Goal: Check status: Check status

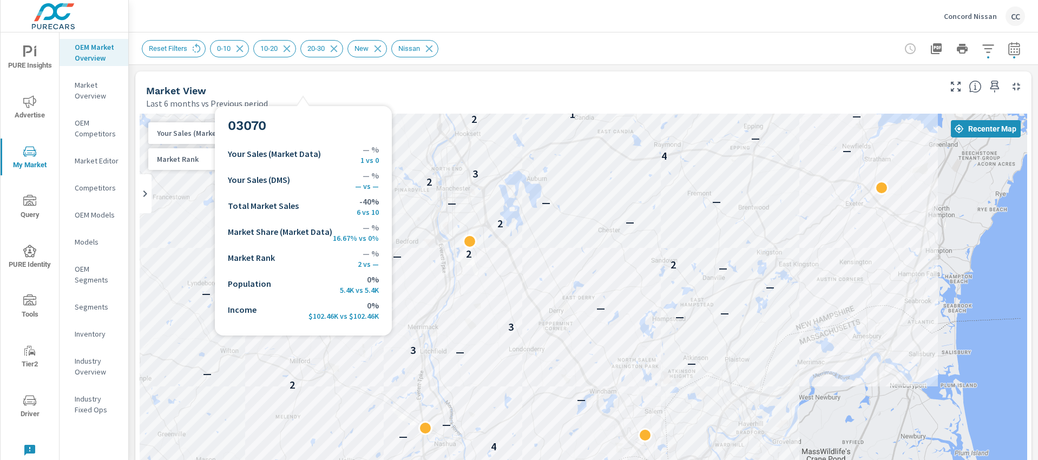
scroll to position [1559, 0]
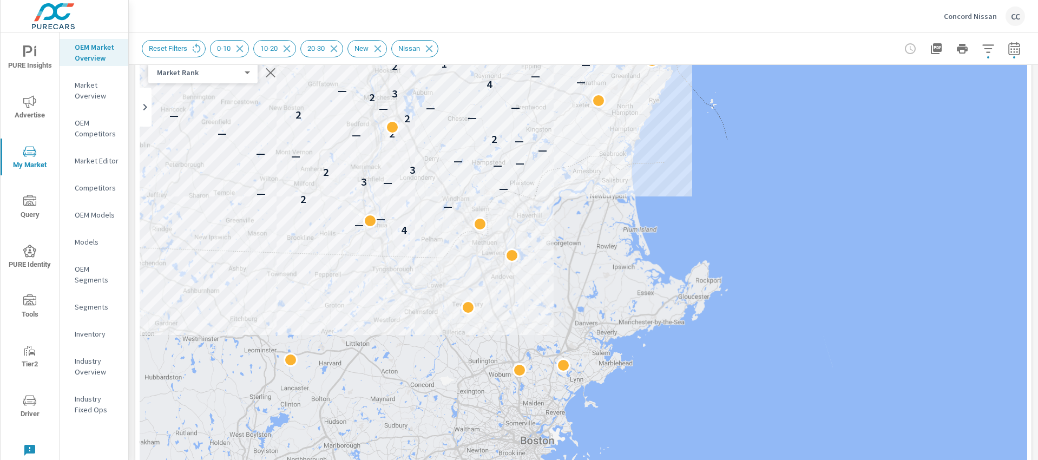
click at [957, 14] on p "Concord Nissan" at bounding box center [970, 16] width 53 height 10
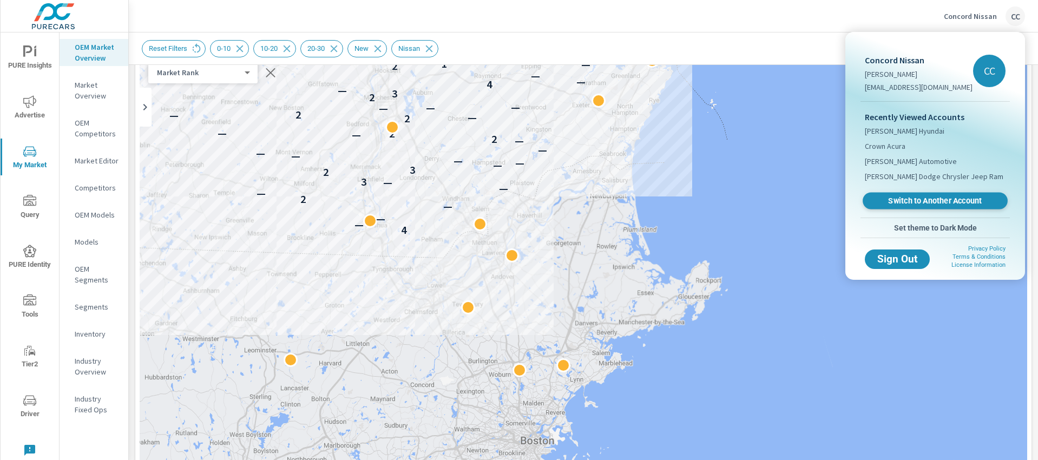
click at [933, 201] on span "Switch to Another Account" at bounding box center [934, 201] width 133 height 10
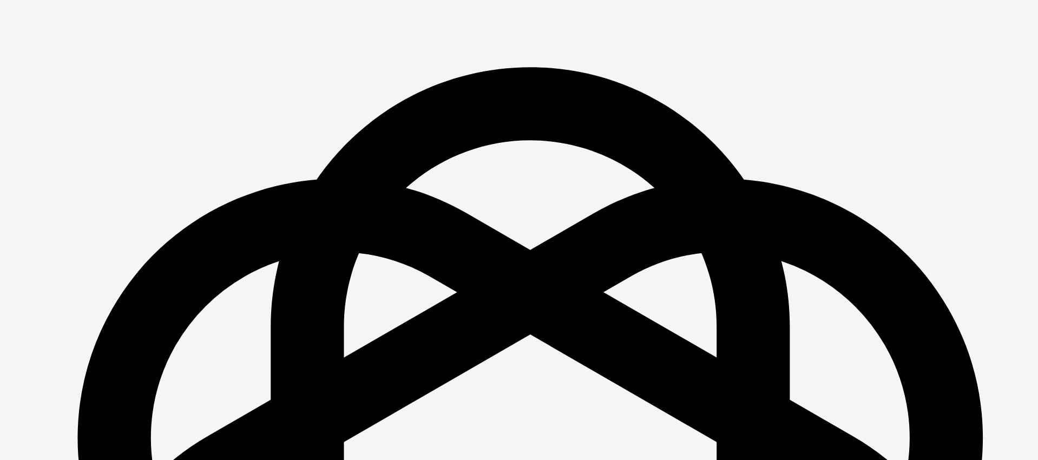
scroll to position [1559, 0]
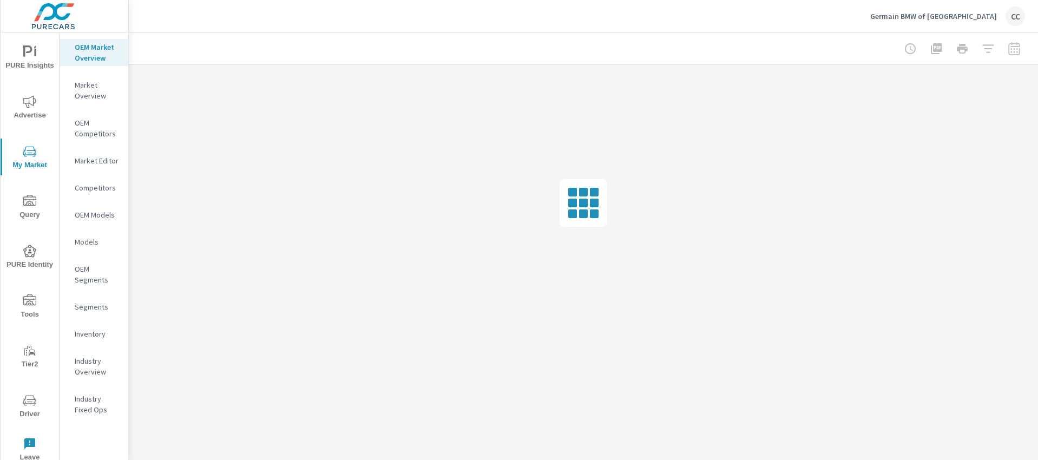
click at [29, 50] on icon "nav menu" at bounding box center [29, 51] width 13 height 13
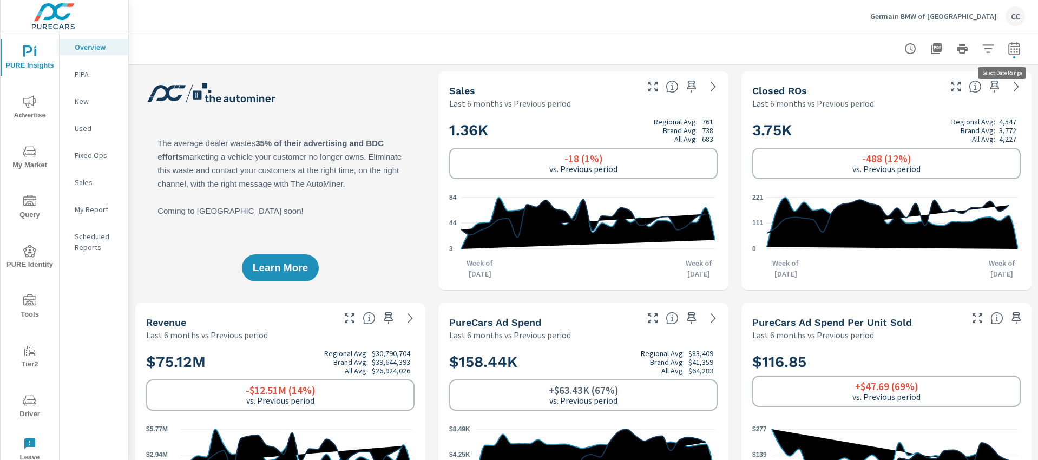
click at [1010, 51] on icon "button" at bounding box center [1013, 50] width 7 height 4
select select "Last 6 months"
select select "Previous period"
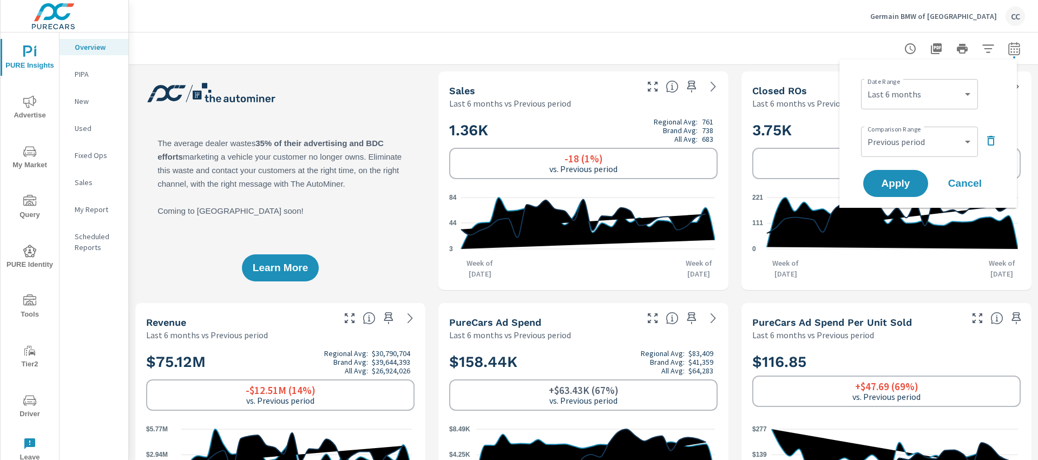
click at [989, 137] on icon "button" at bounding box center [990, 140] width 13 height 13
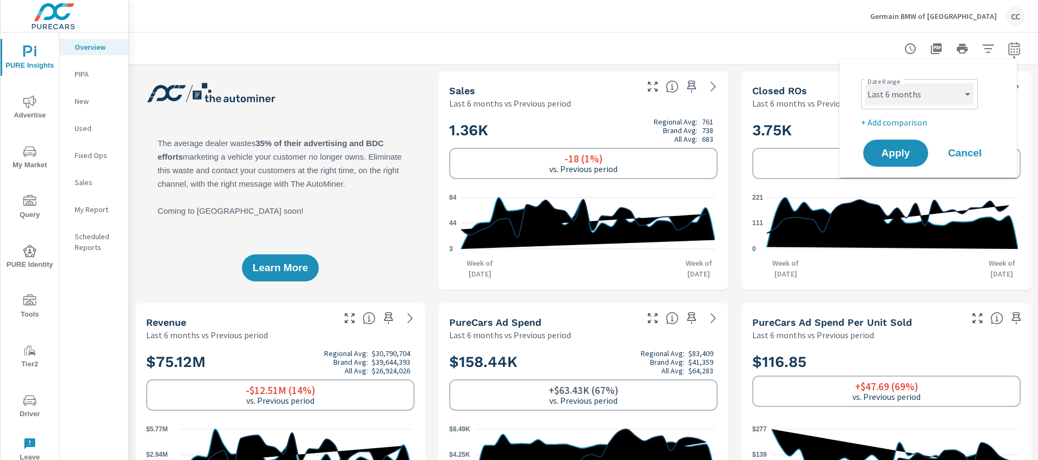
click at [925, 84] on select "Custom [DATE] Last week Last 7 days Last 14 days Last 30 days Last 45 days Last…" at bounding box center [919, 94] width 108 height 22
click at [865, 83] on select "Custom [DATE] Last week Last 7 days Last 14 days Last 30 days Last 45 days Last…" at bounding box center [919, 94] width 108 height 22
select select "Last month"
click at [906, 143] on button "Apply" at bounding box center [895, 153] width 67 height 28
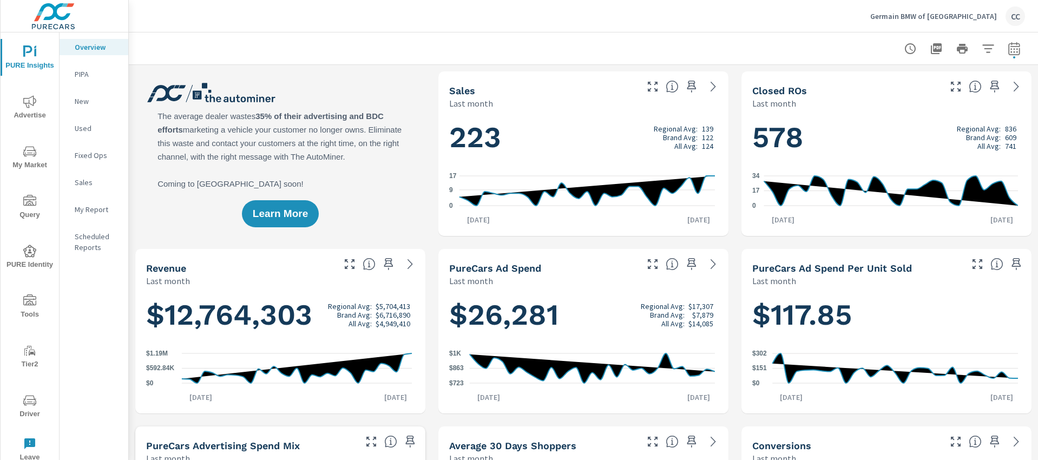
scroll to position [1, 0]
click at [1008, 47] on icon "button" at bounding box center [1014, 48] width 13 height 13
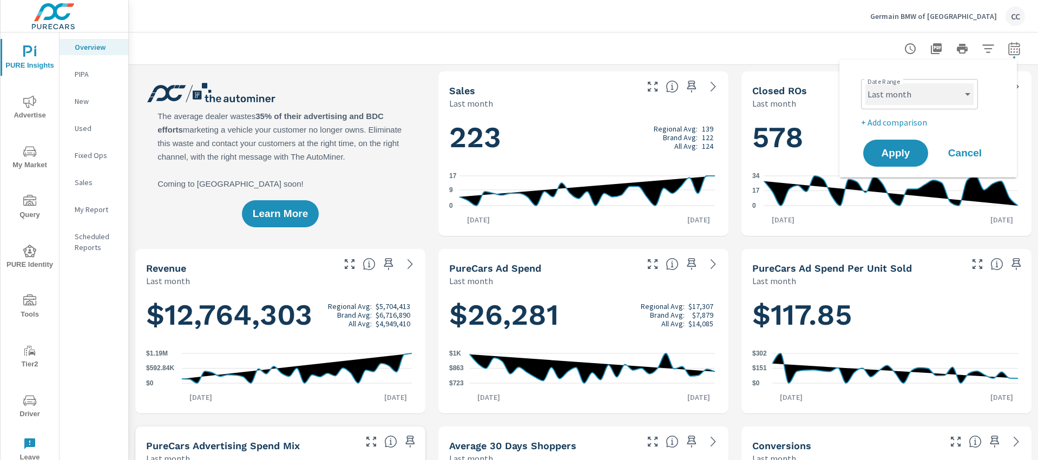
click at [932, 90] on select "Custom [DATE] Last week Last 7 days Last 14 days Last 30 days Last 45 days Last…" at bounding box center [919, 94] width 108 height 22
click at [865, 83] on select "Custom [DATE] Last week Last 7 days Last 14 days Last 30 days Last 45 days Last…" at bounding box center [919, 94] width 108 height 22
select select "custom"
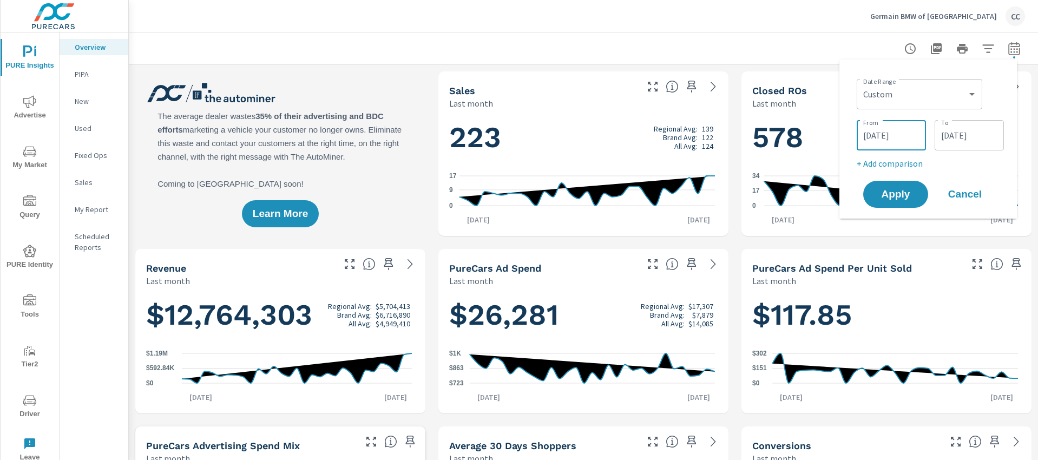
click at [897, 124] on input "[DATE]" at bounding box center [891, 135] width 61 height 22
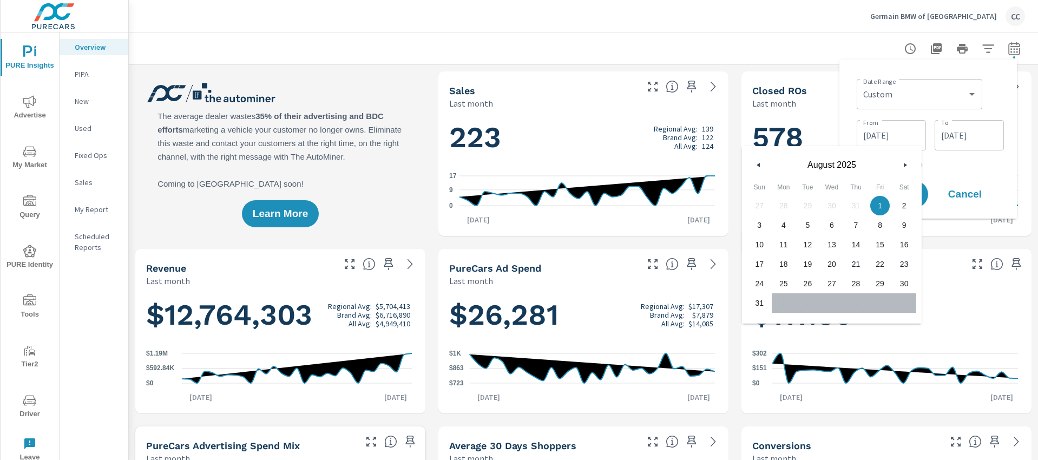
click at [755, 164] on icon "button" at bounding box center [756, 165] width 5 height 4
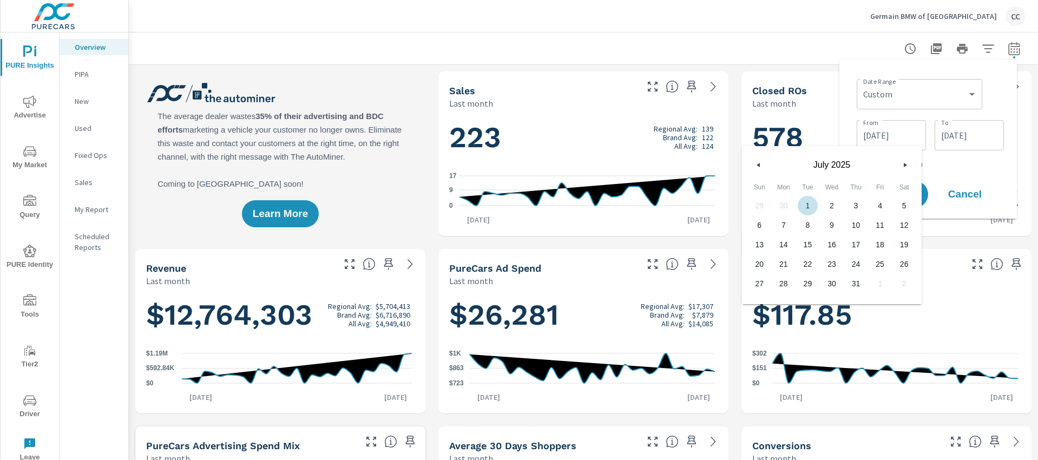
click at [809, 205] on span "1" at bounding box center [807, 206] width 24 height 14
type input "[DATE]"
click at [961, 135] on input "[DATE]" at bounding box center [969, 135] width 61 height 22
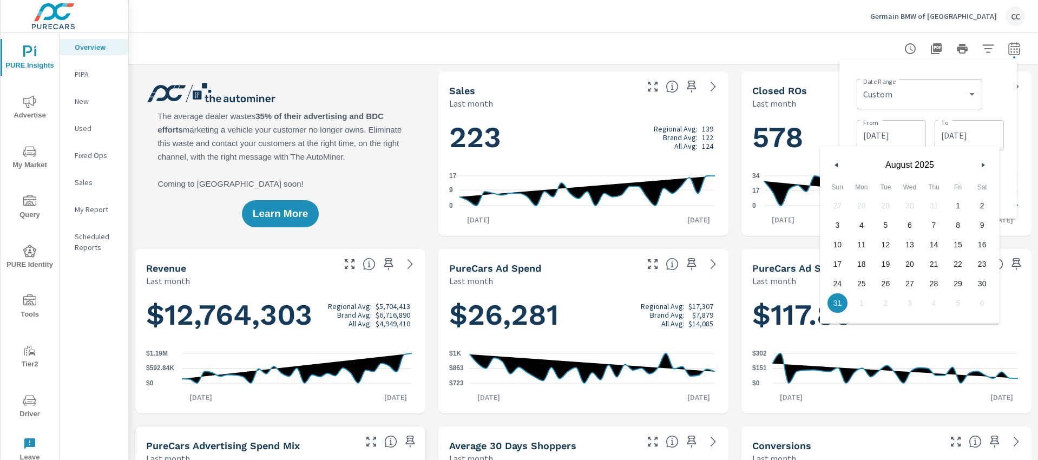
click at [835, 166] on icon "button" at bounding box center [834, 165] width 5 height 4
click at [929, 278] on span "31" at bounding box center [934, 284] width 24 height 14
type input "[DATE]"
click at [1000, 104] on div "Date Range Custom [DATE] Last week Last 7 days Last 14 days Last 30 days Last 4…" at bounding box center [930, 93] width 147 height 37
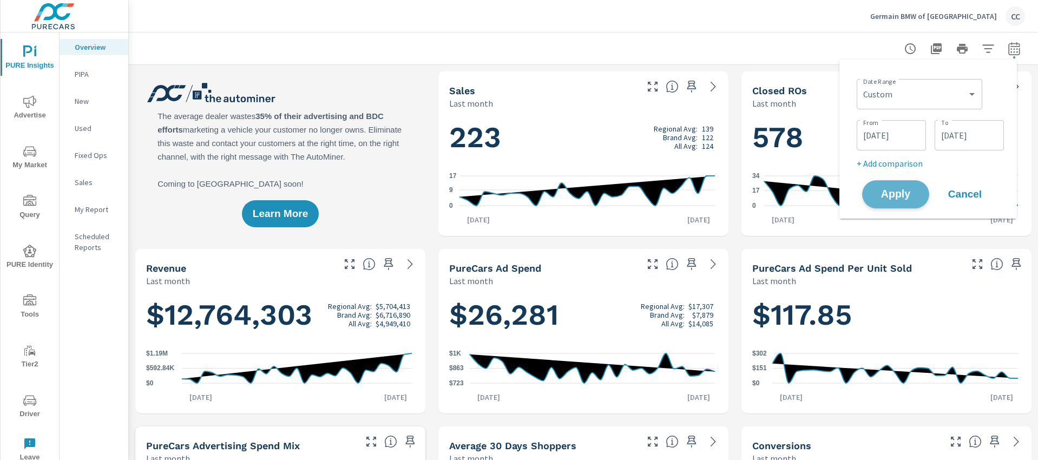
click at [890, 197] on span "Apply" at bounding box center [895, 194] width 44 height 10
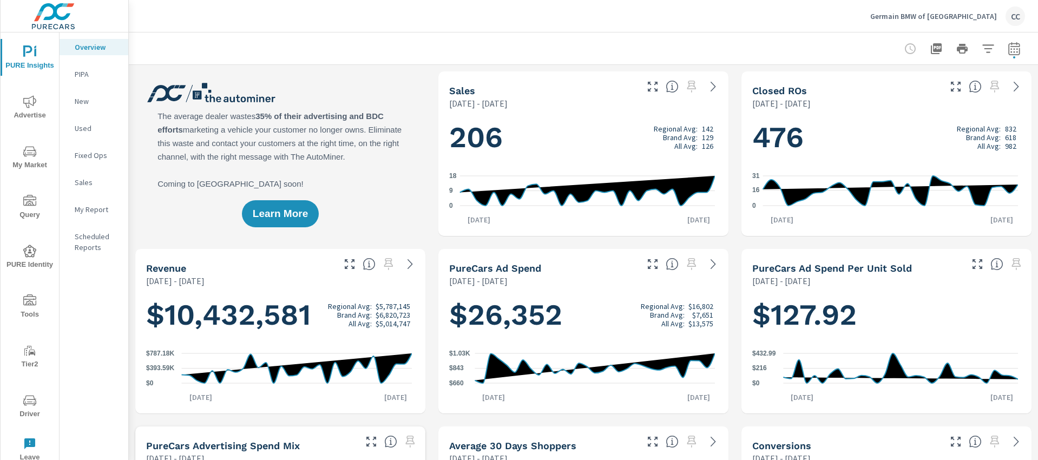
scroll to position [1, 0]
click at [1008, 50] on icon "button" at bounding box center [1014, 48] width 13 height 13
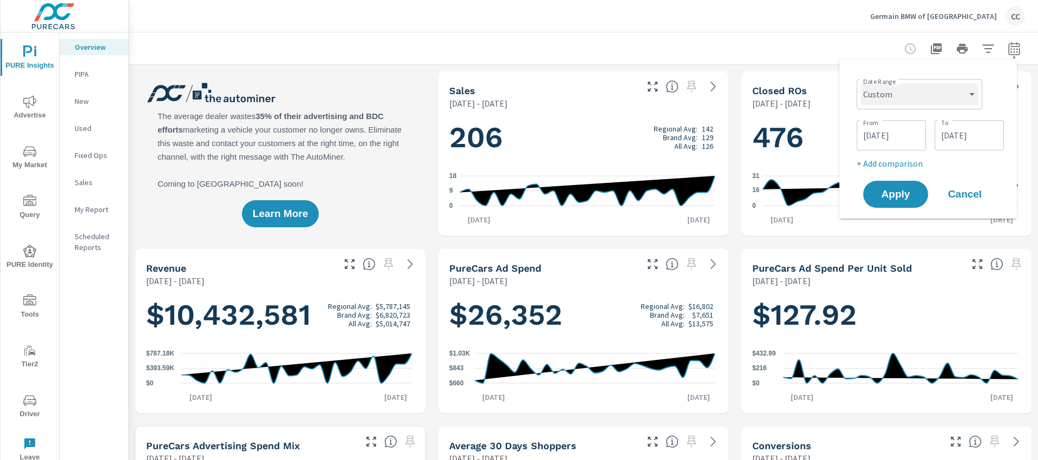
click at [913, 87] on select "Custom [DATE] Last week Last 7 days Last 14 days Last 30 days Last 45 days Last…" at bounding box center [919, 94] width 117 height 22
click at [861, 83] on select "Custom [DATE] Last week Last 7 days Last 14 days Last 30 days Last 45 days Last…" at bounding box center [919, 94] width 117 height 22
select select "Last month"
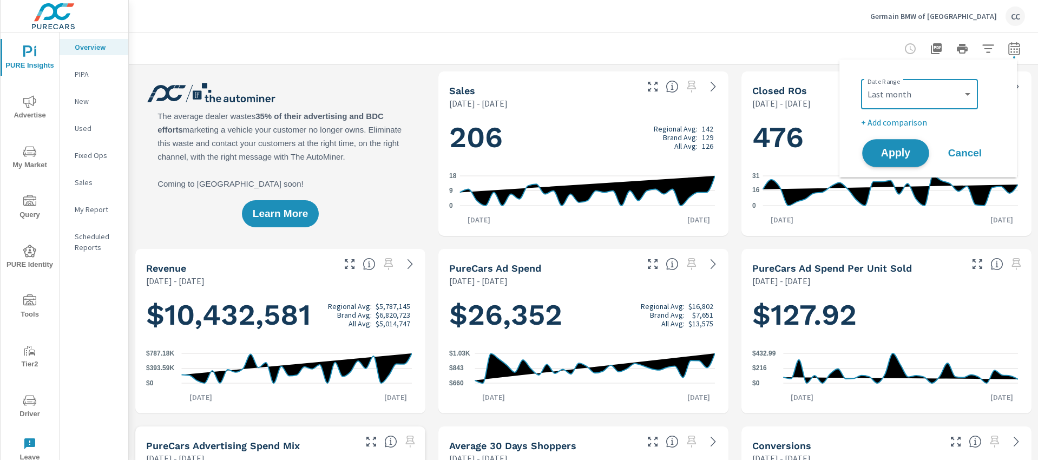
click at [897, 156] on span "Apply" at bounding box center [895, 153] width 44 height 10
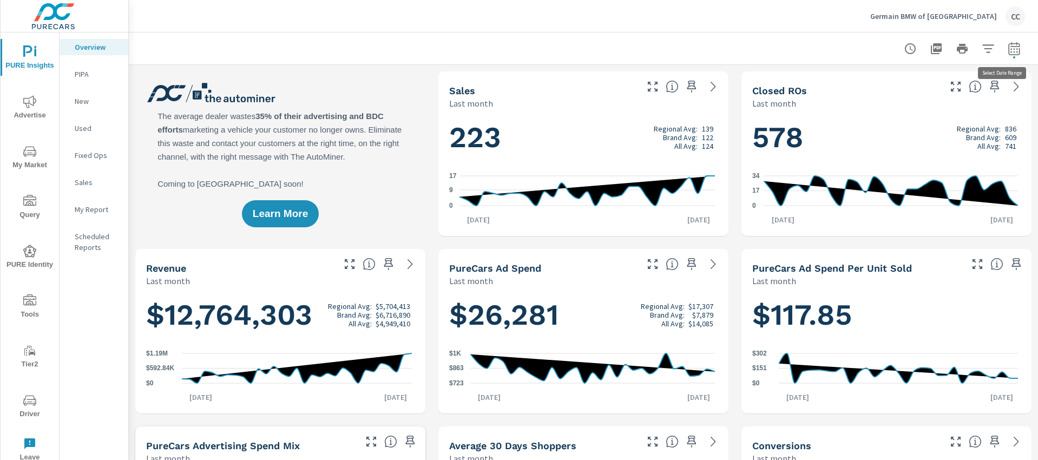
click at [1008, 54] on icon "button" at bounding box center [1014, 48] width 13 height 13
select select "Last month"
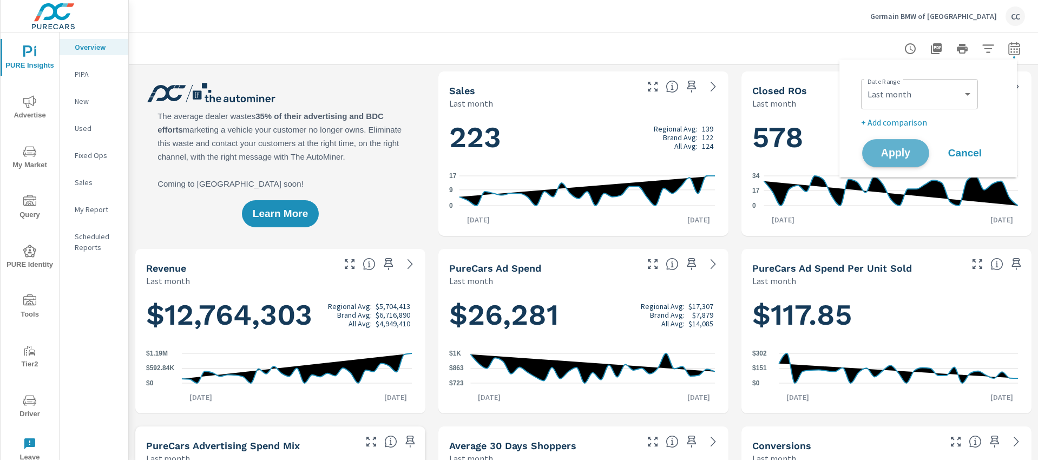
click at [902, 156] on span "Apply" at bounding box center [895, 153] width 44 height 10
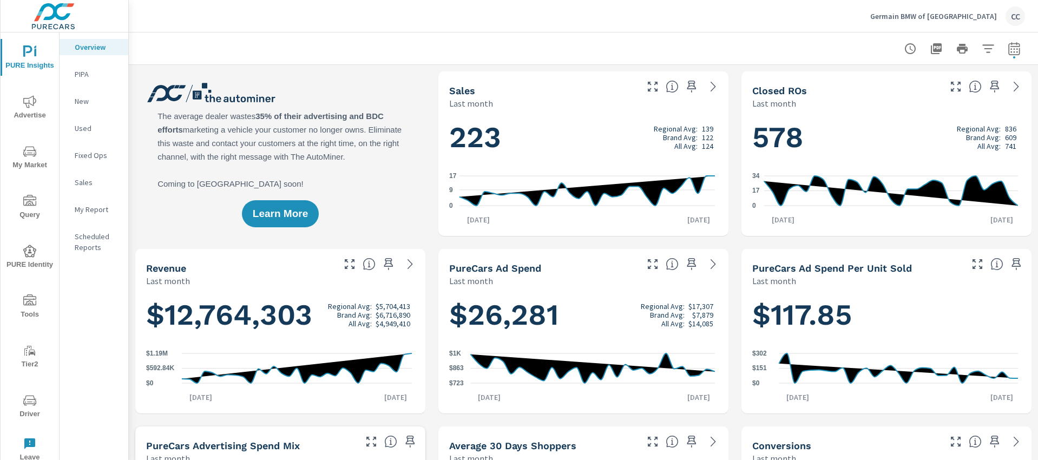
click at [784, 41] on div at bounding box center [583, 48] width 883 height 32
